Goal: Task Accomplishment & Management: Use online tool/utility

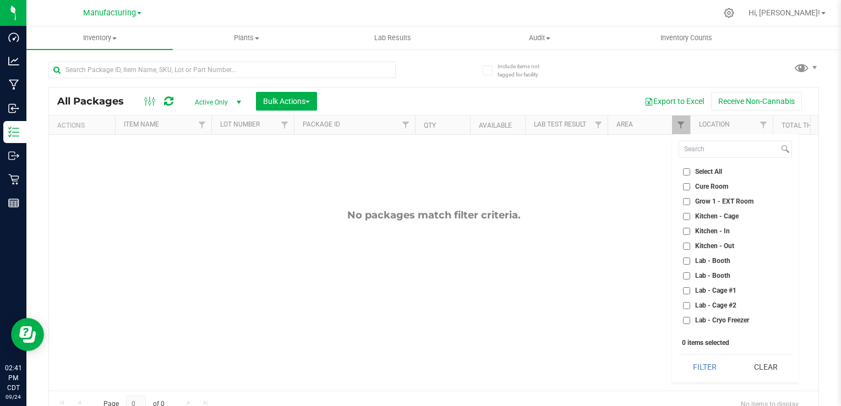
scroll to position [290, 0]
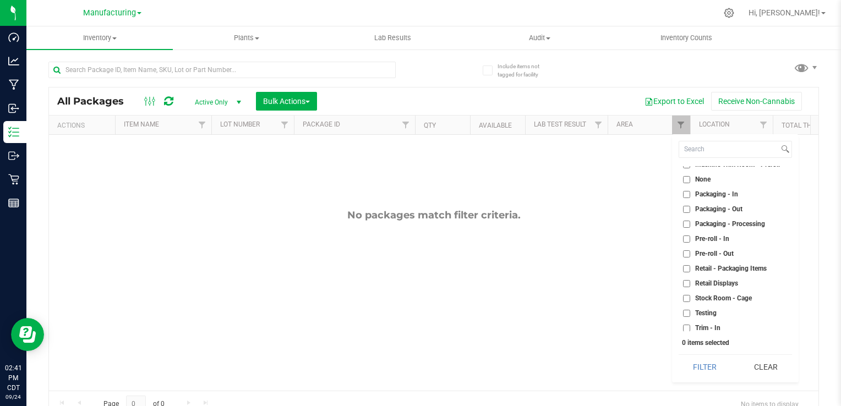
click at [714, 208] on span "Packaging - Out" at bounding box center [718, 209] width 47 height 7
click at [691, 208] on input "Packaging - Out" at bounding box center [686, 209] width 7 height 7
click at [714, 208] on span "Packaging - Out" at bounding box center [718, 209] width 47 height 7
click at [691, 208] on input "Packaging - Out" at bounding box center [686, 209] width 7 height 7
checkbox input "false"
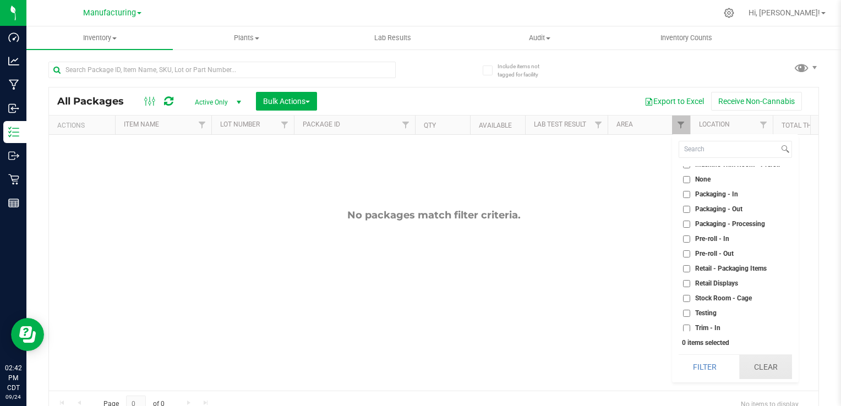
click at [773, 368] on button "Clear" at bounding box center [766, 367] width 53 height 24
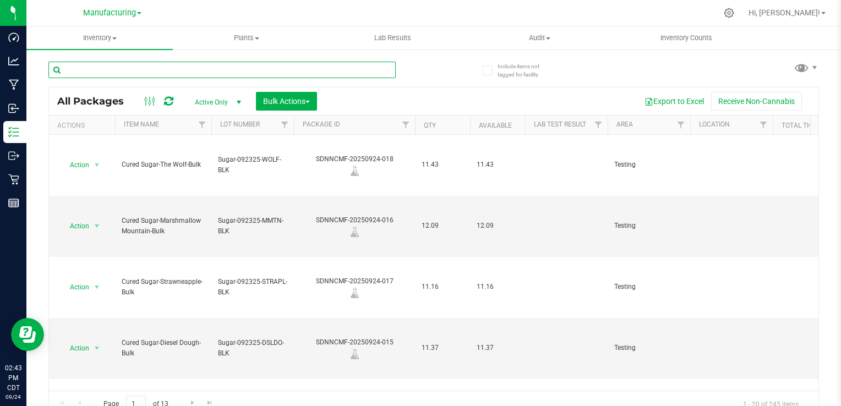
click at [361, 76] on input "text" at bounding box center [221, 70] width 347 height 17
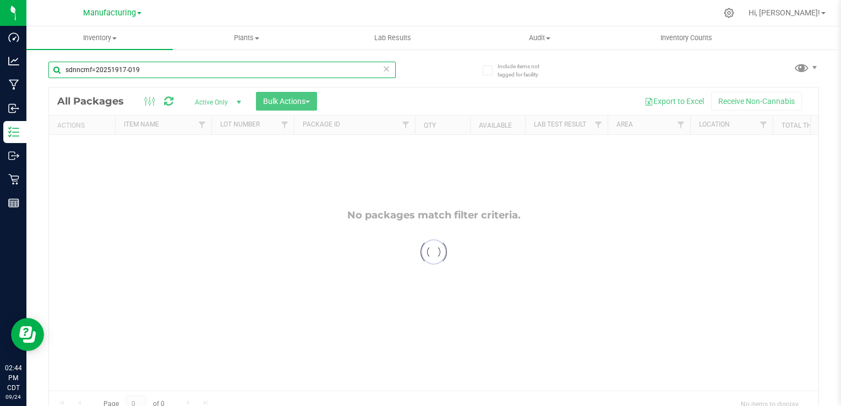
click at [94, 69] on input "sdnncmf=20251917-019" at bounding box center [221, 70] width 347 height 17
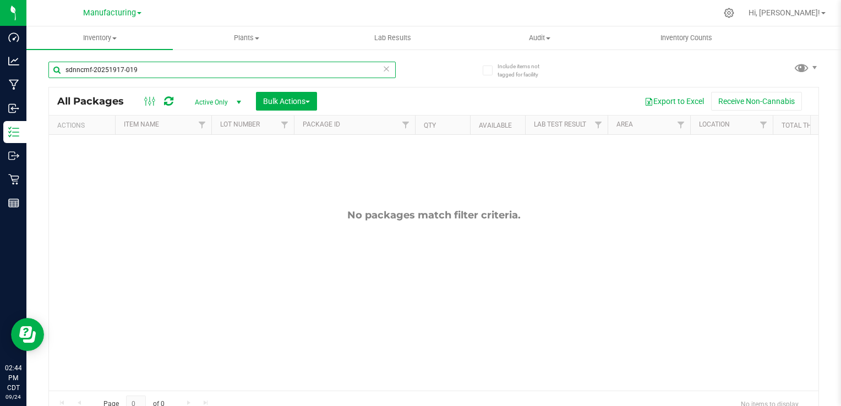
click at [164, 70] on input "sdnncmf-20251917-019" at bounding box center [221, 70] width 347 height 17
click at [84, 68] on input "sdnncmf-20251917" at bounding box center [221, 70] width 347 height 17
type input "SDNNCMF-20250917"
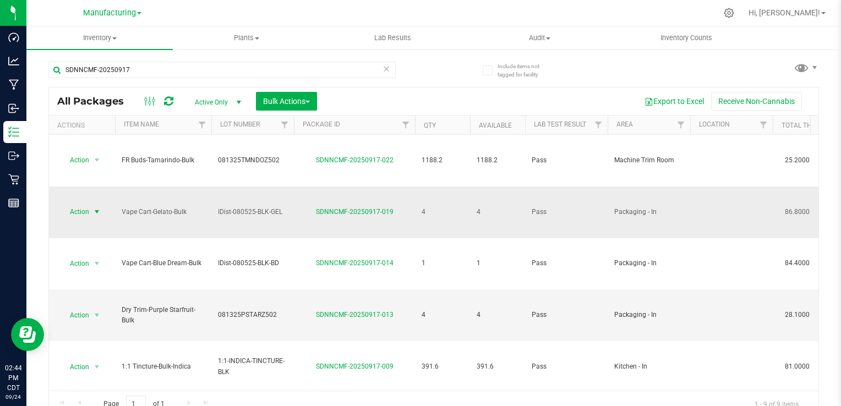
click at [93, 208] on span "select" at bounding box center [97, 212] width 9 height 9
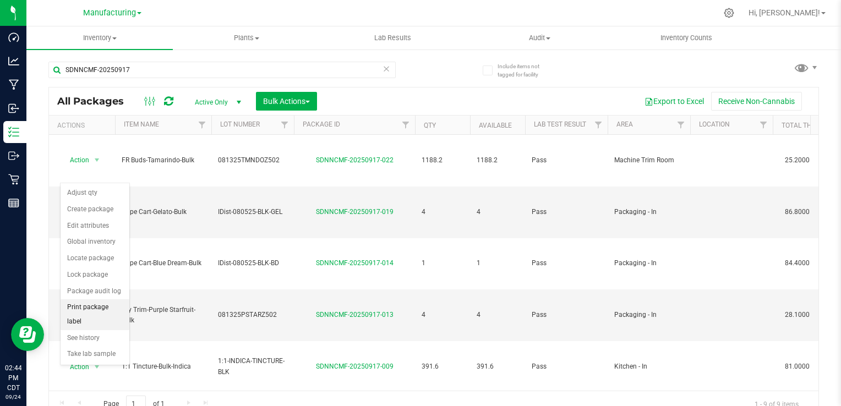
click at [94, 308] on li "Print package label" at bounding box center [95, 315] width 69 height 30
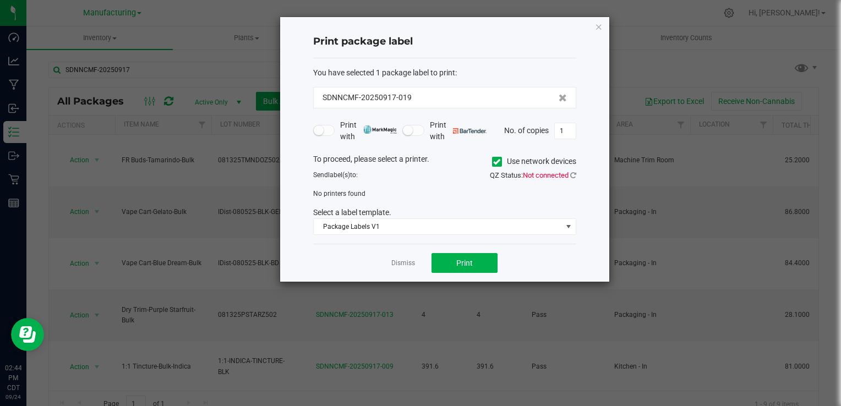
click at [499, 162] on icon at bounding box center [496, 162] width 7 height 0
click at [0, 0] on input "Use network devices" at bounding box center [0, 0] width 0 height 0
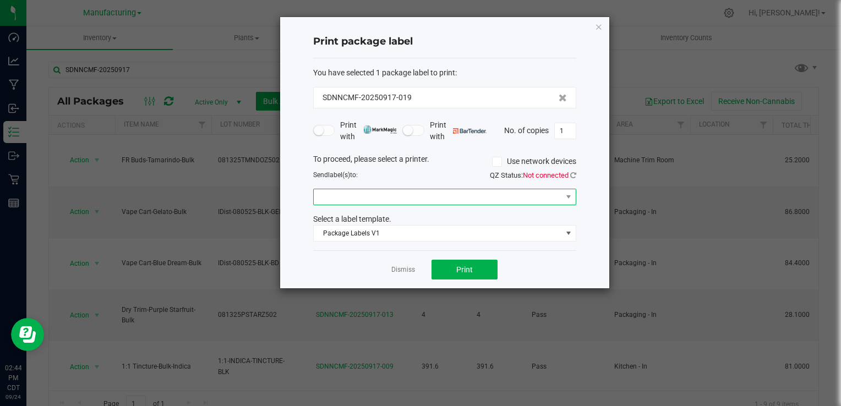
click at [545, 198] on span at bounding box center [438, 196] width 248 height 15
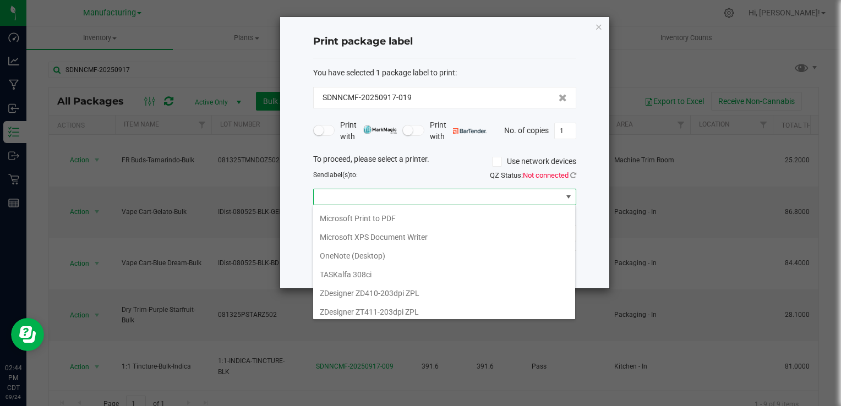
scroll to position [112, 0]
click at [445, 288] on ZPL "ZDesigner ZD410-203dpi ZPL" at bounding box center [444, 291] width 262 height 19
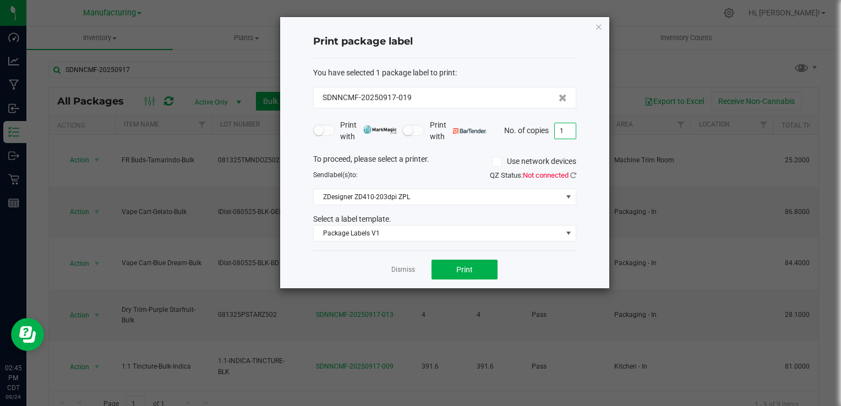
click at [568, 134] on input "1" at bounding box center [565, 130] width 21 height 15
type input "4"
click at [460, 237] on span "Package Labels V1" at bounding box center [438, 233] width 248 height 15
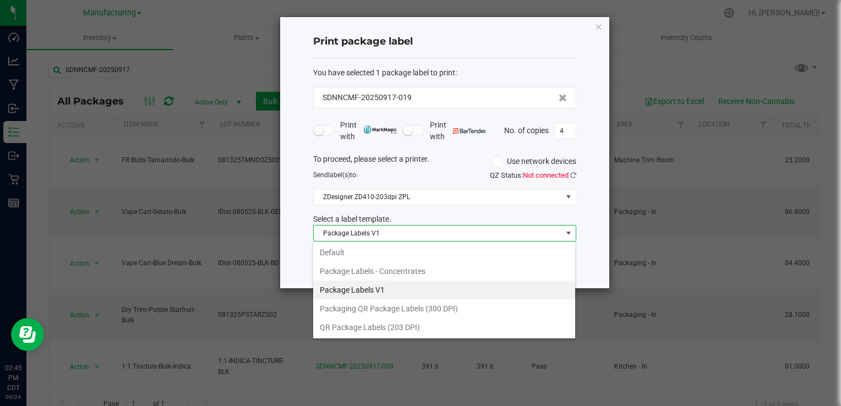
scroll to position [16, 263]
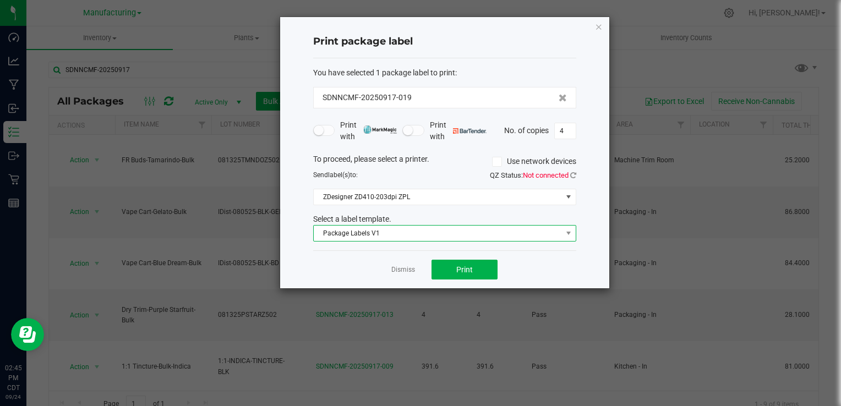
click at [424, 233] on span "Package Labels V1" at bounding box center [438, 233] width 248 height 15
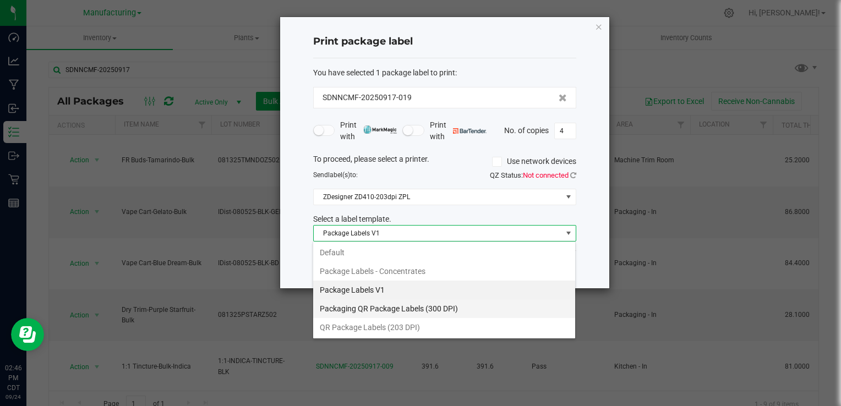
click at [490, 313] on li "Packaging QR Package Labels (300 DPI)" at bounding box center [444, 309] width 262 height 19
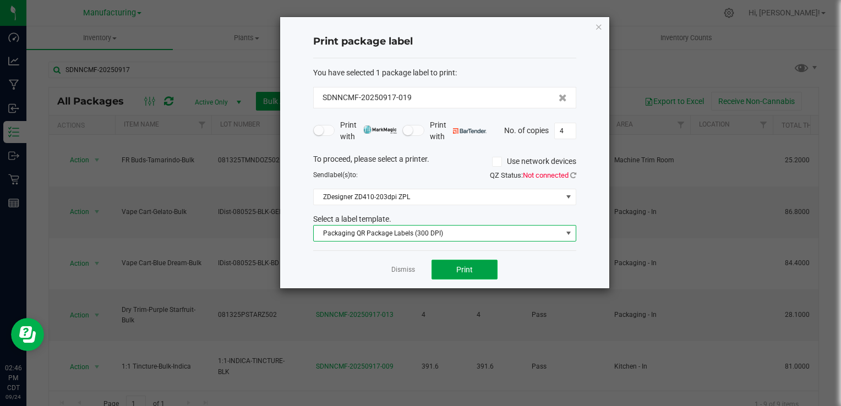
click at [464, 263] on button "Print" at bounding box center [465, 270] width 66 height 20
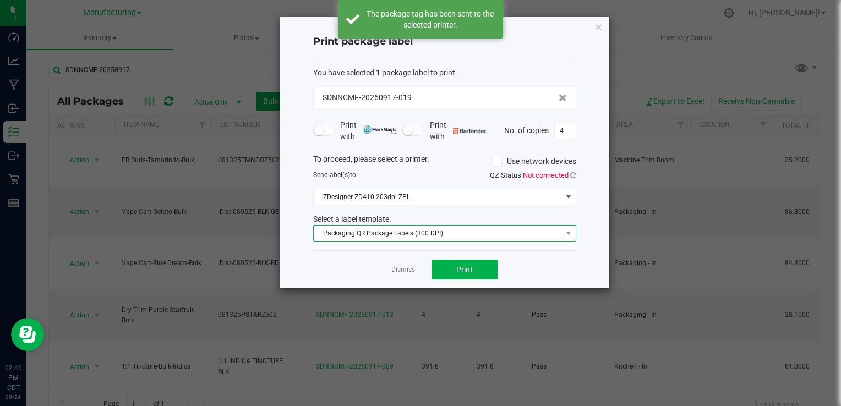
click at [491, 228] on span "Packaging QR Package Labels (300 DPI)" at bounding box center [438, 233] width 248 height 15
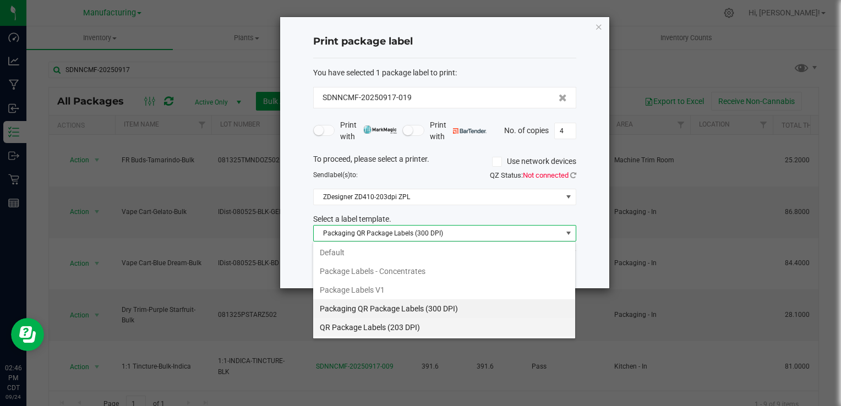
click at [424, 323] on li "QR Package Labels (203 DPI)" at bounding box center [444, 327] width 262 height 19
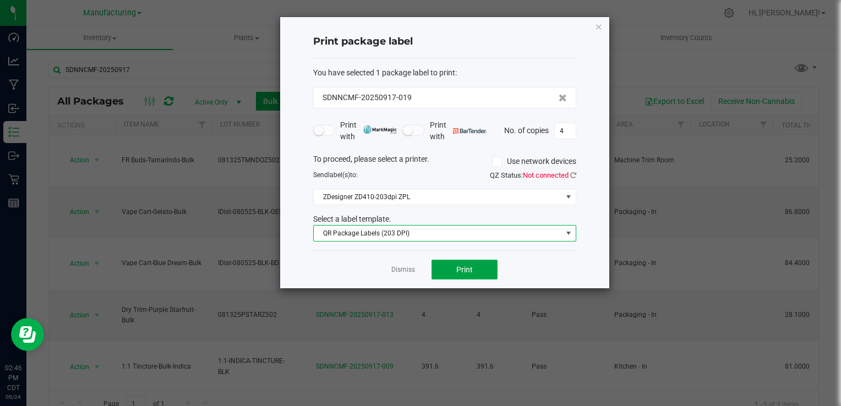
click at [460, 268] on span "Print" at bounding box center [464, 269] width 17 height 9
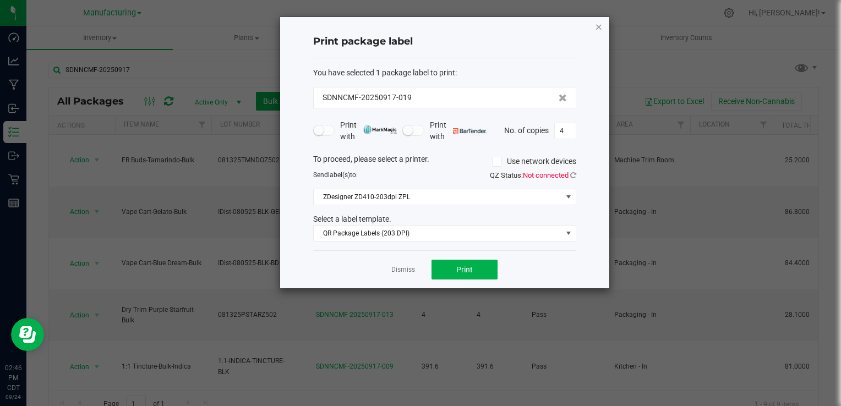
click at [599, 26] on icon "button" at bounding box center [599, 26] width 8 height 13
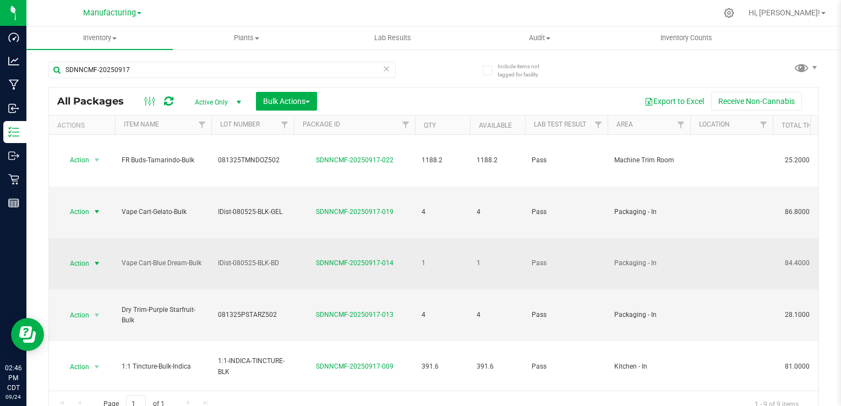
click at [91, 256] on span "select" at bounding box center [97, 263] width 14 height 15
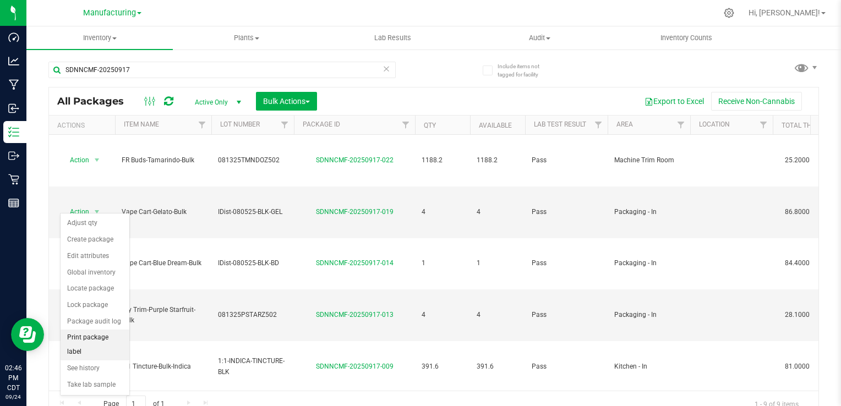
click at [90, 338] on li "Print package label" at bounding box center [95, 345] width 69 height 30
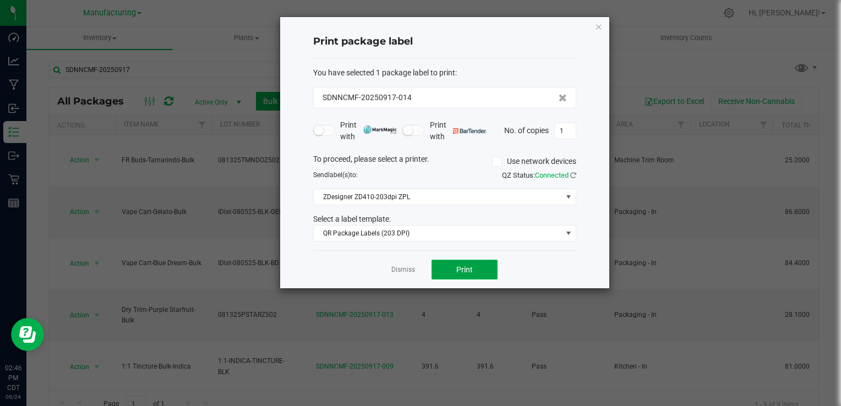
click at [442, 271] on button "Print" at bounding box center [465, 270] width 66 height 20
click at [600, 25] on icon "button" at bounding box center [599, 26] width 8 height 13
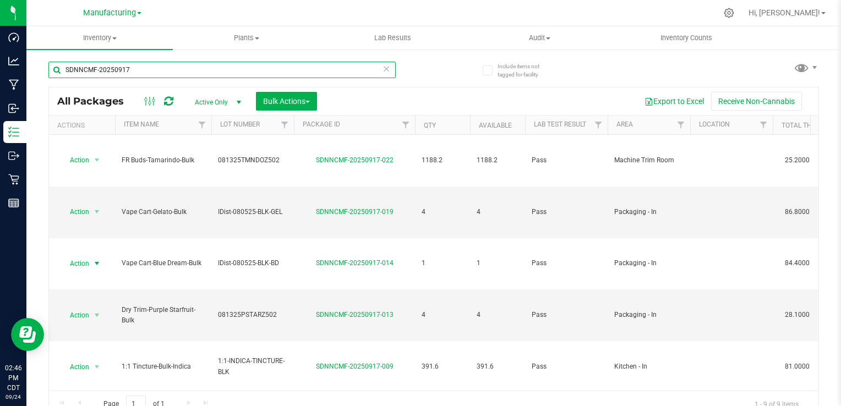
click at [224, 68] on input "SDNNCMF-20250917" at bounding box center [221, 70] width 347 height 17
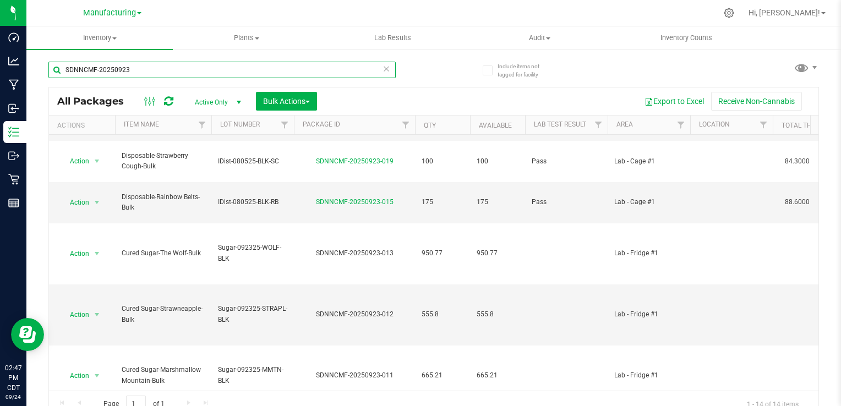
scroll to position [317, 0]
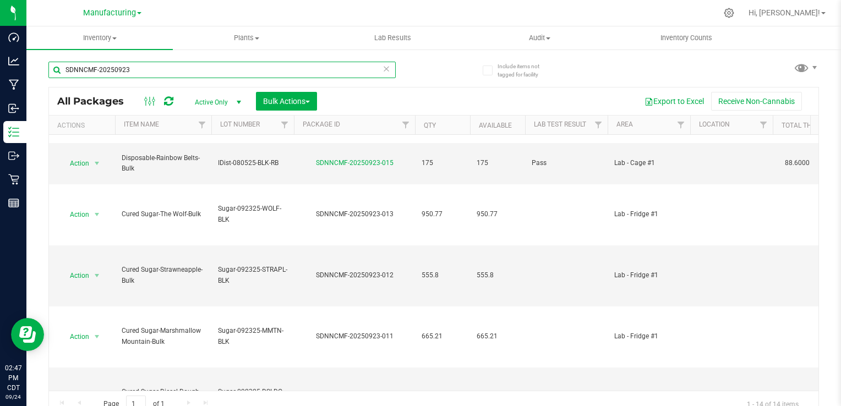
type input "SDNNCMF-20250923"
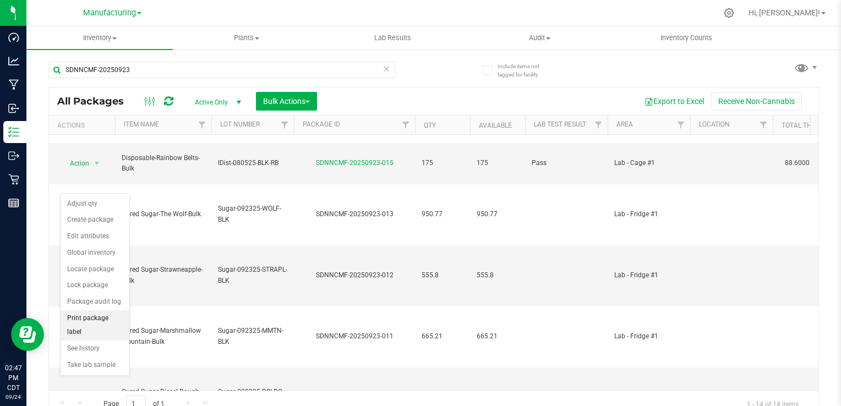
click at [113, 316] on li "Print package label" at bounding box center [95, 326] width 69 height 30
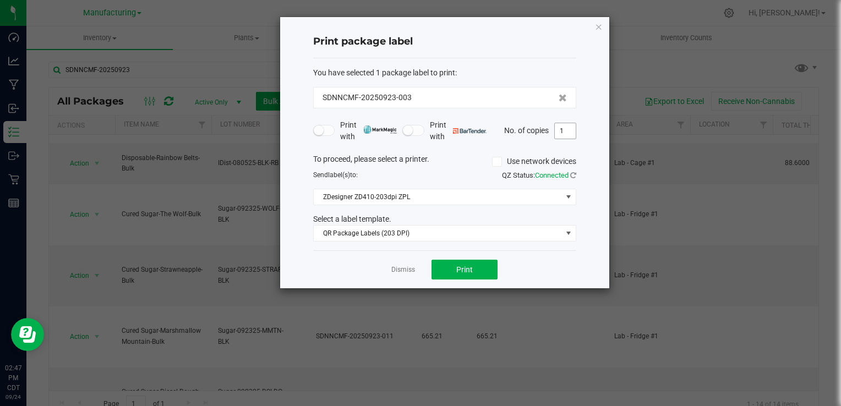
click at [568, 133] on input "1" at bounding box center [565, 130] width 21 height 15
type input "9"
click at [469, 274] on button "Print" at bounding box center [465, 270] width 66 height 20
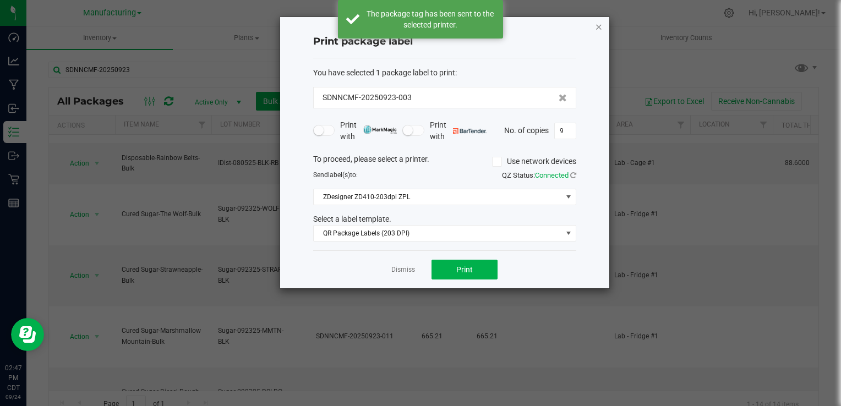
click at [597, 26] on icon "button" at bounding box center [599, 26] width 8 height 13
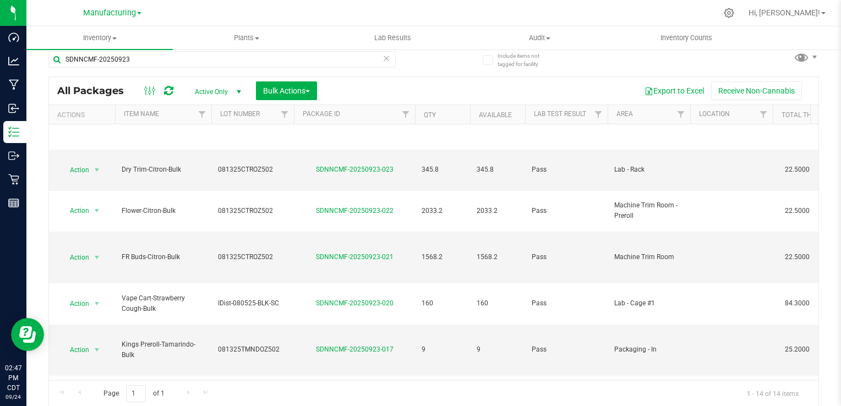
scroll to position [0, 0]
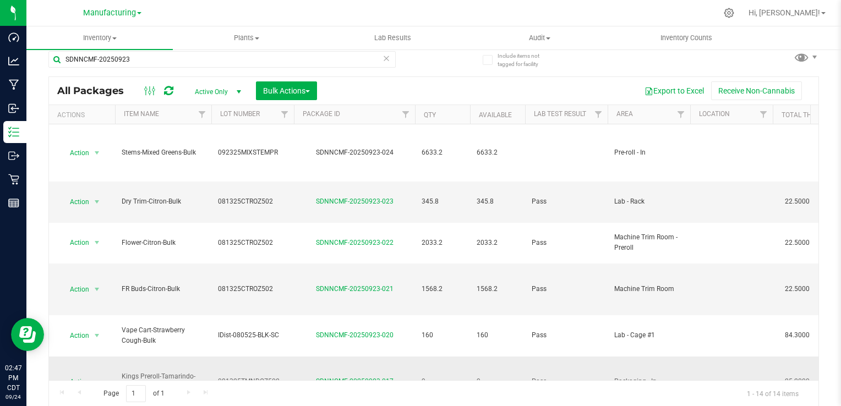
click at [95, 378] on span "select" at bounding box center [97, 382] width 9 height 9
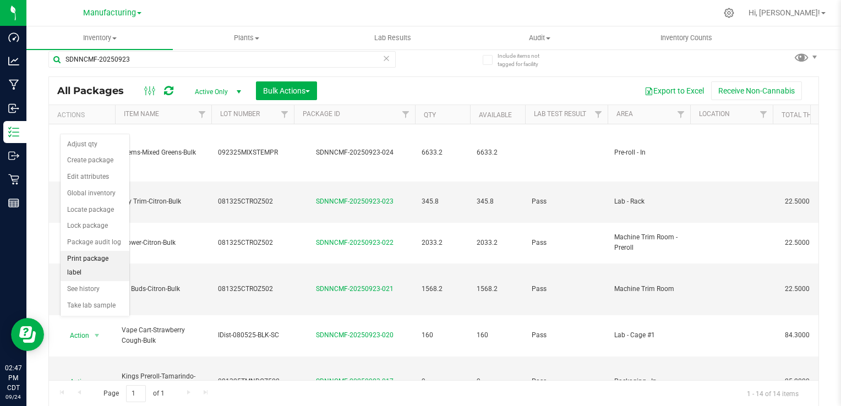
click at [118, 257] on li "Print package label" at bounding box center [95, 266] width 69 height 30
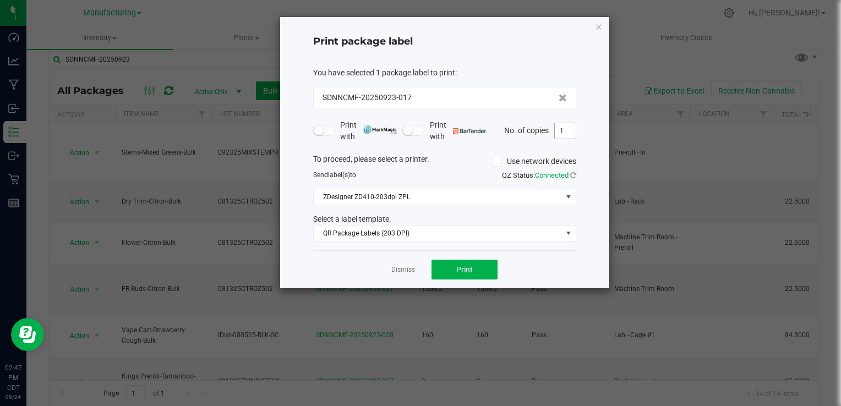
click at [570, 135] on input "1" at bounding box center [565, 130] width 21 height 15
type input "9"
click at [456, 268] on span "Print" at bounding box center [464, 269] width 17 height 9
click at [601, 24] on icon "button" at bounding box center [599, 26] width 8 height 13
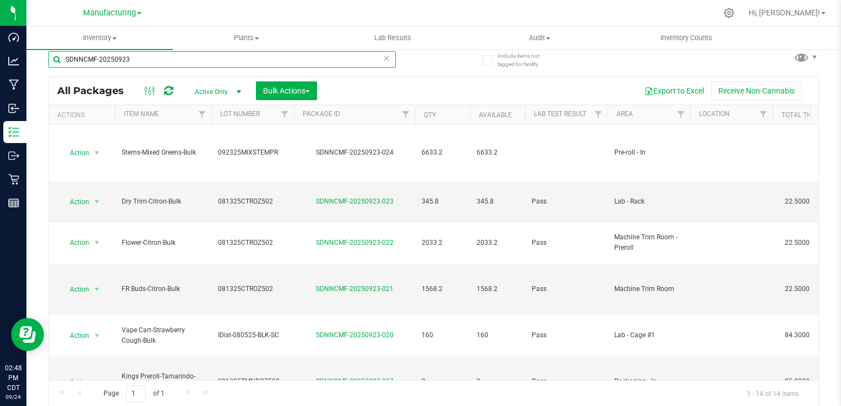
click at [234, 58] on input "SDNNCMF-20250923" at bounding box center [221, 59] width 347 height 17
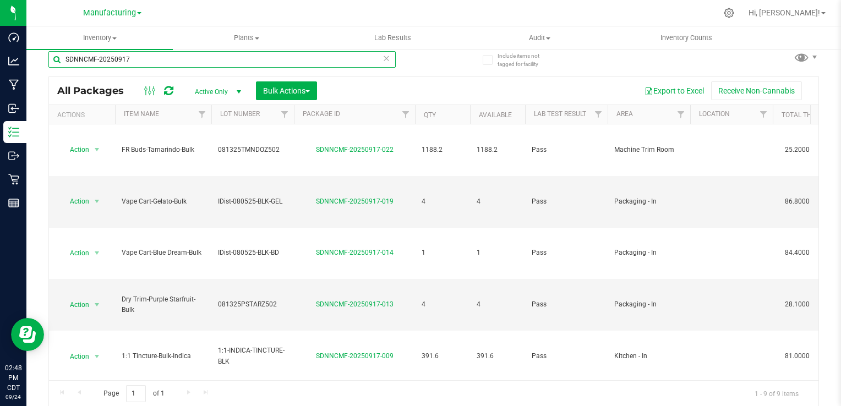
type input "SDNNCMF-20250917"
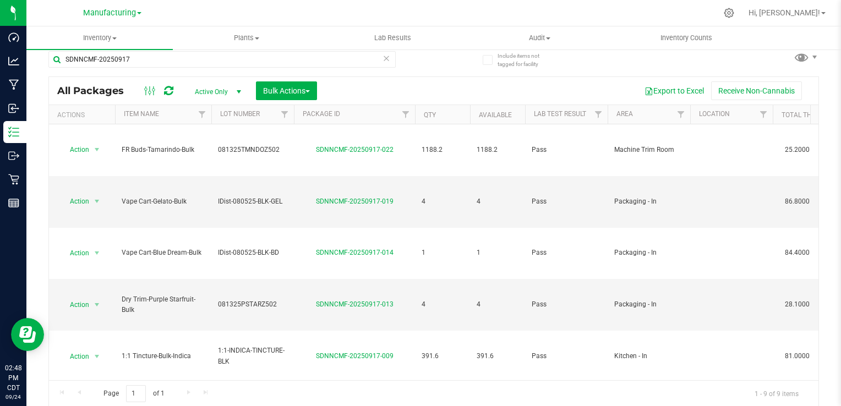
click at [383, 59] on icon at bounding box center [387, 57] width 8 height 13
